Goal: Task Accomplishment & Management: Manage account settings

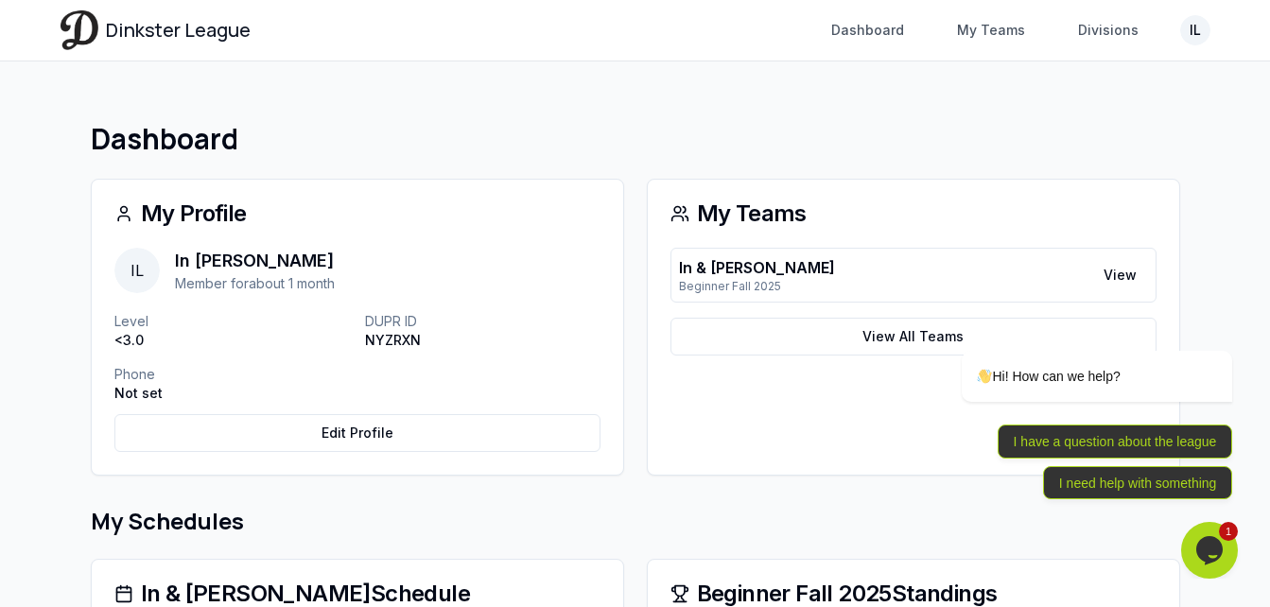
click at [1218, 557] on icon "Chat widget" at bounding box center [1210, 550] width 26 height 28
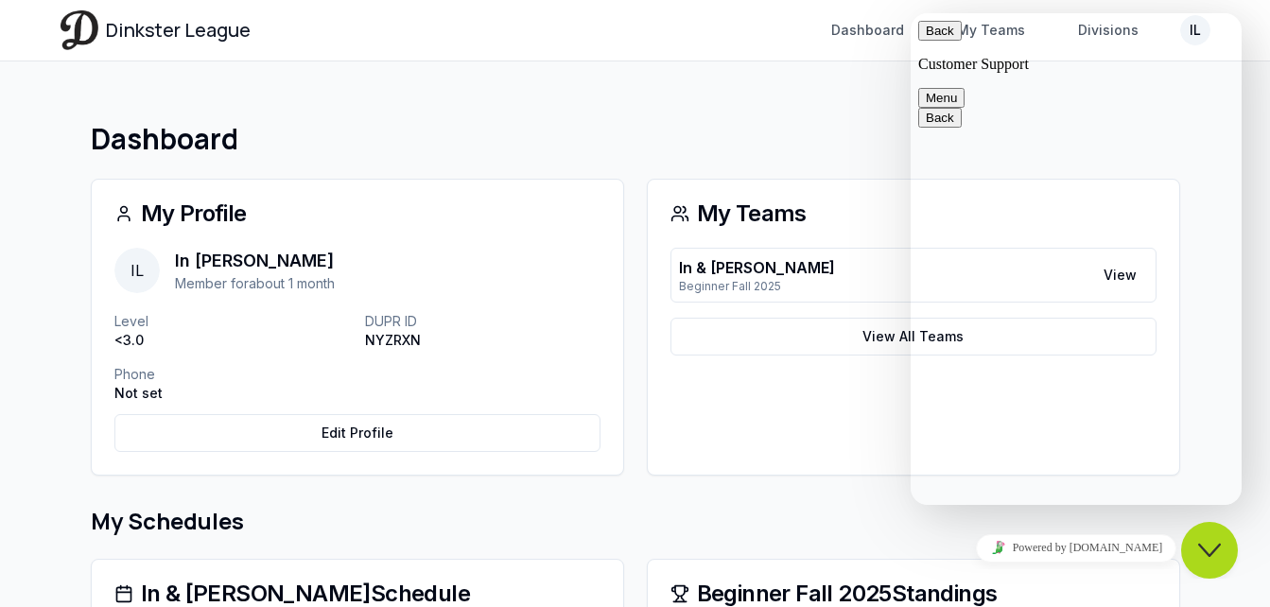
click at [1208, 550] on icon "Close Chat This icon closes the chat window." at bounding box center [1209, 550] width 23 height 23
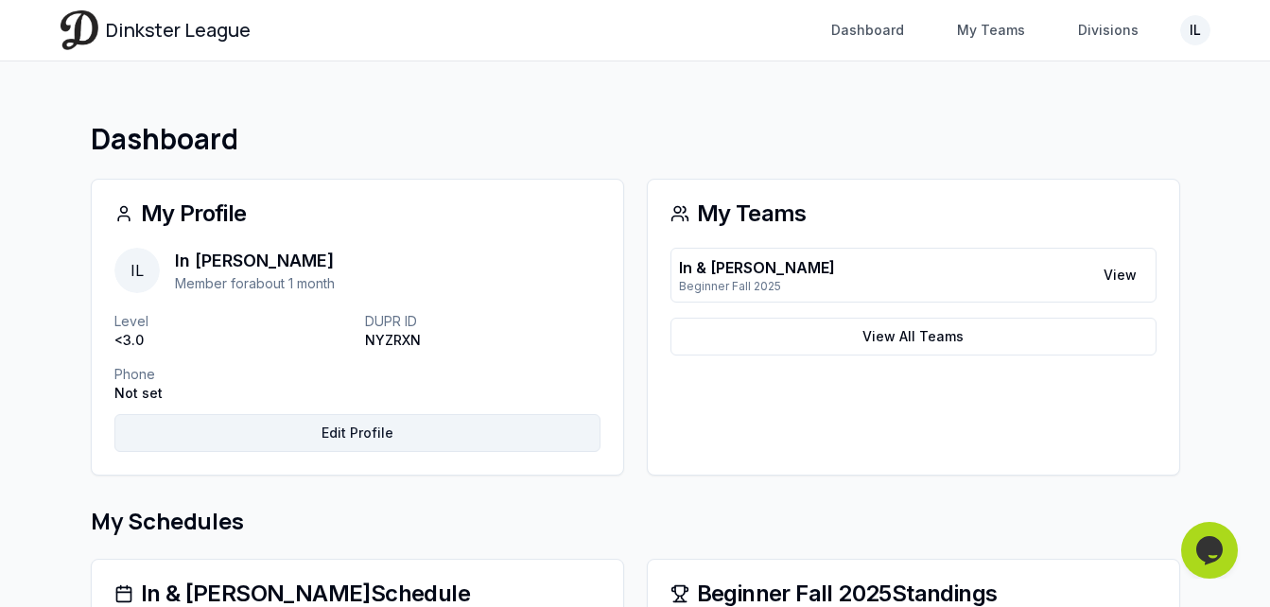
click at [409, 434] on link "Edit Profile" at bounding box center [357, 433] width 486 height 38
click at [418, 430] on link "Edit Profile" at bounding box center [357, 433] width 486 height 38
click at [321, 436] on link "Edit Profile" at bounding box center [357, 433] width 486 height 38
click at [321, 438] on link "Edit Profile" at bounding box center [357, 433] width 486 height 38
click at [321, 442] on link "Edit Profile" at bounding box center [357, 433] width 486 height 38
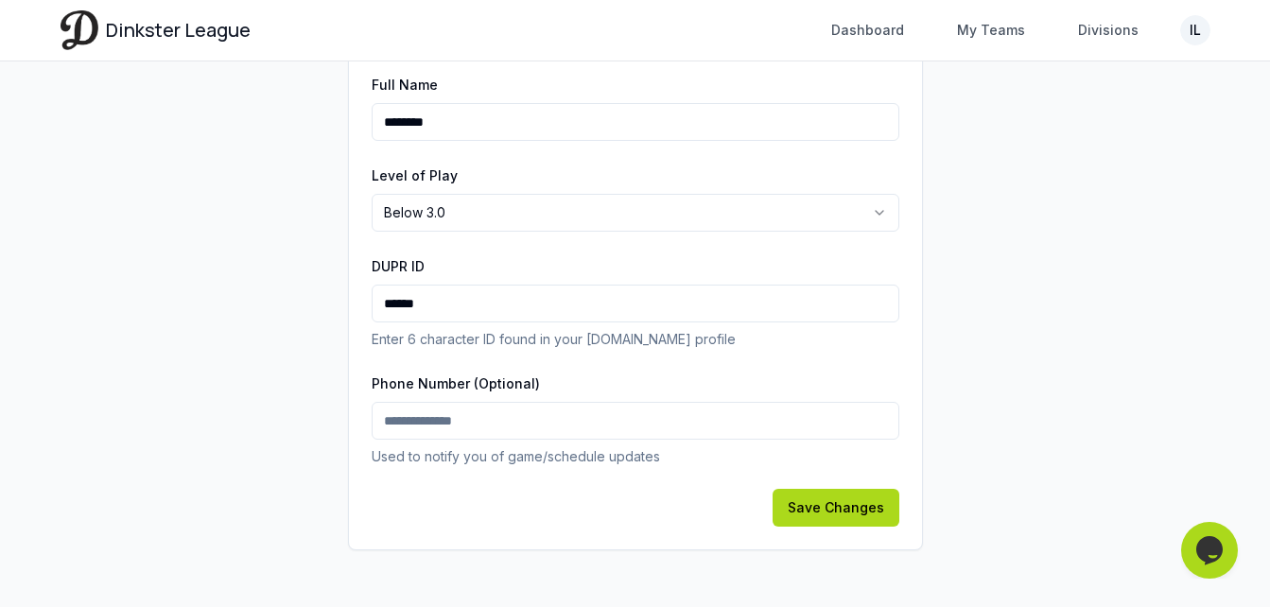
scroll to position [319, 0]
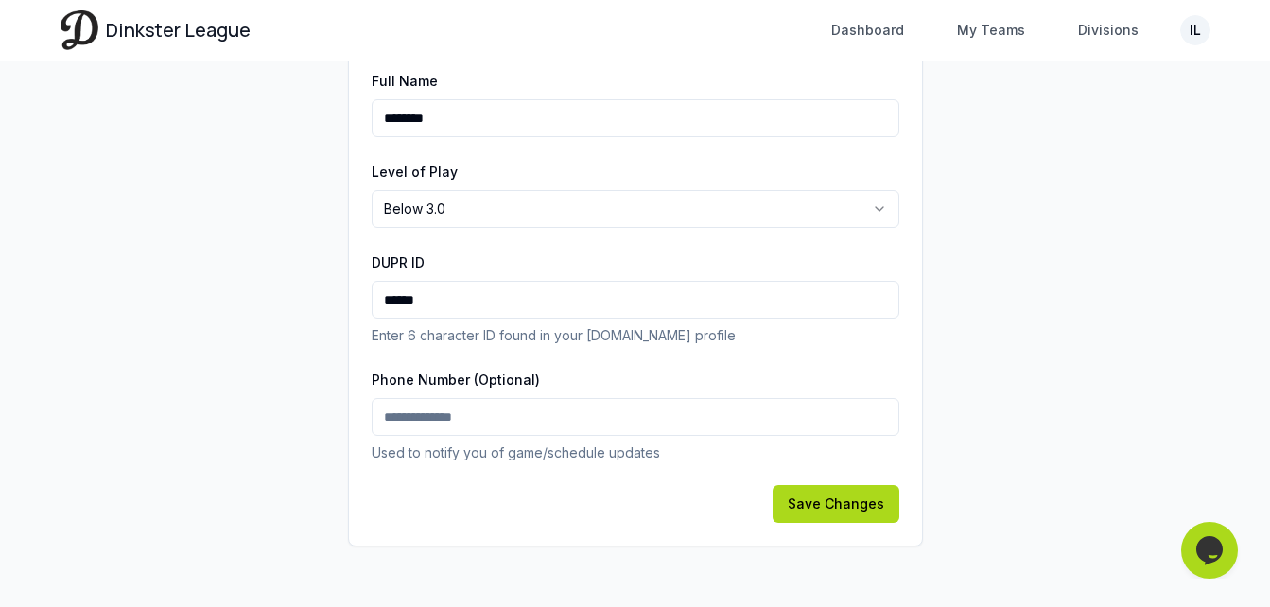
click at [510, 411] on input "Phone Number (Optional)" at bounding box center [636, 417] width 528 height 38
type input "**********"
click at [890, 505] on button "Save Changes" at bounding box center [836, 504] width 127 height 38
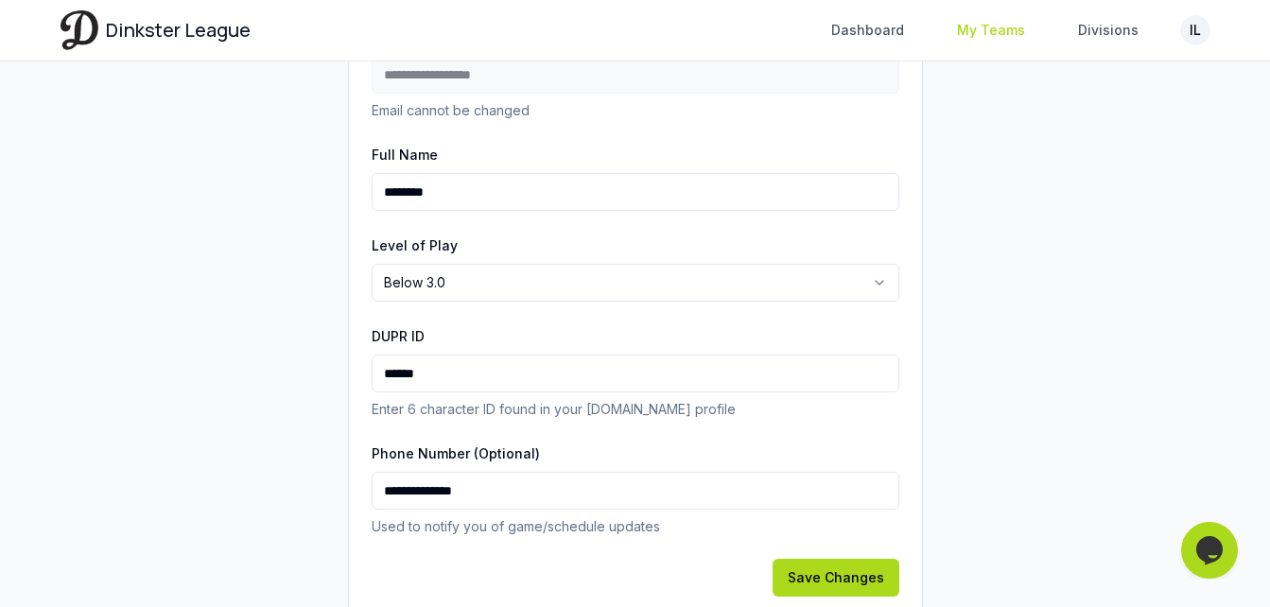
click at [1003, 23] on link "My Teams" at bounding box center [991, 30] width 91 height 34
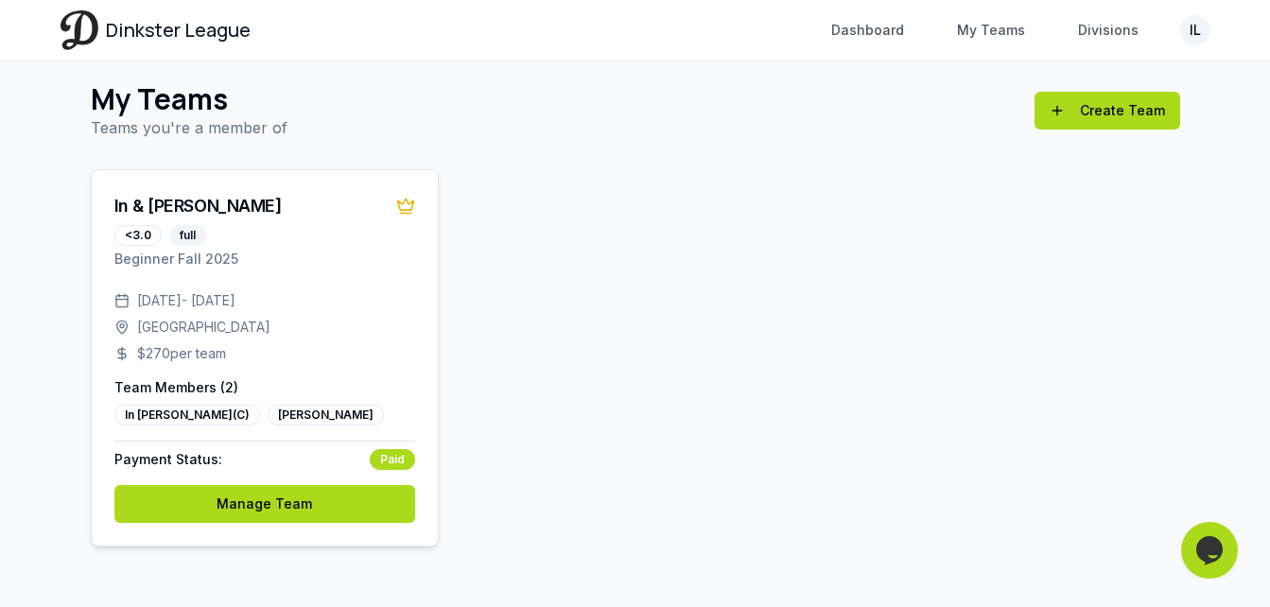
click at [405, 210] on icon at bounding box center [405, 205] width 16 height 11
drag, startPoint x: 354, startPoint y: 434, endPoint x: 354, endPoint y: 494, distance: 59.6
drag, startPoint x: 354, startPoint y: 494, endPoint x: 286, endPoint y: 501, distance: 68.5
click at [286, 501] on link "Manage Team" at bounding box center [264, 504] width 301 height 38
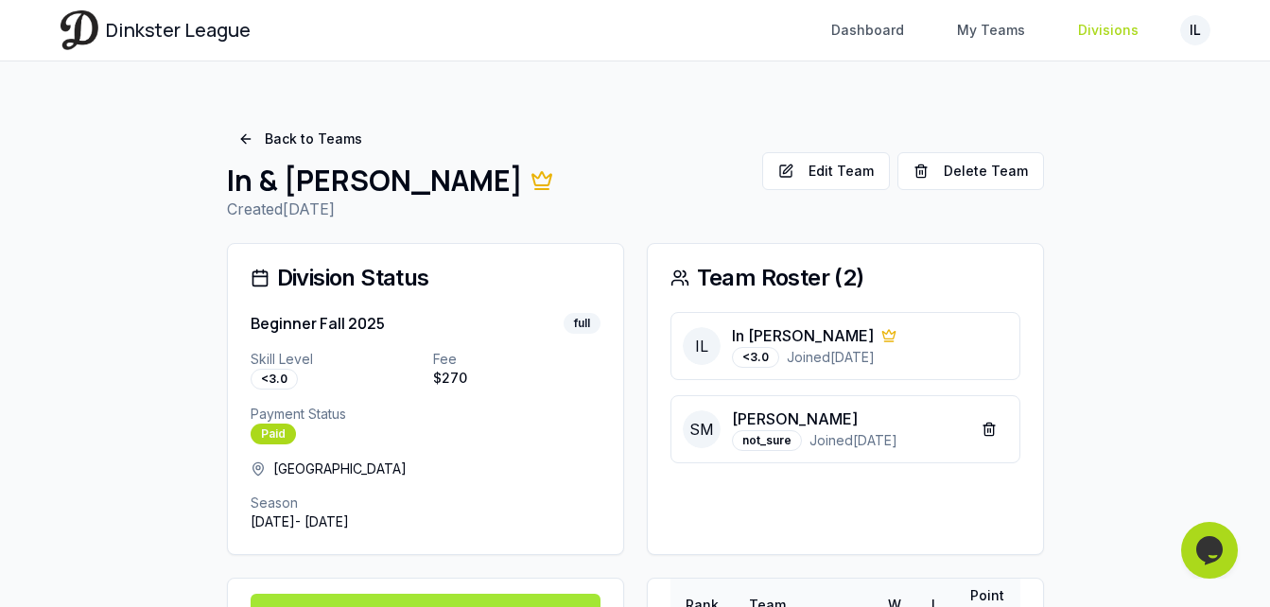
click at [1078, 29] on link "Divisions" at bounding box center [1108, 30] width 83 height 34
